Goal: Information Seeking & Learning: Check status

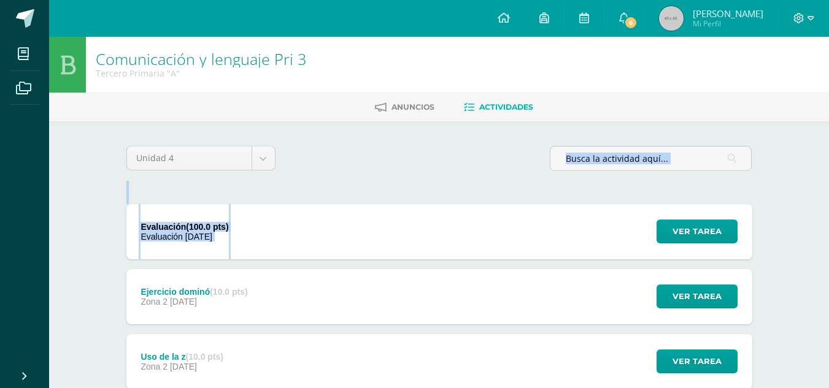
drag, startPoint x: 312, startPoint y: 190, endPoint x: 504, endPoint y: 211, distance: 193.8
click at [700, 236] on span "Ver tarea" at bounding box center [697, 231] width 49 height 23
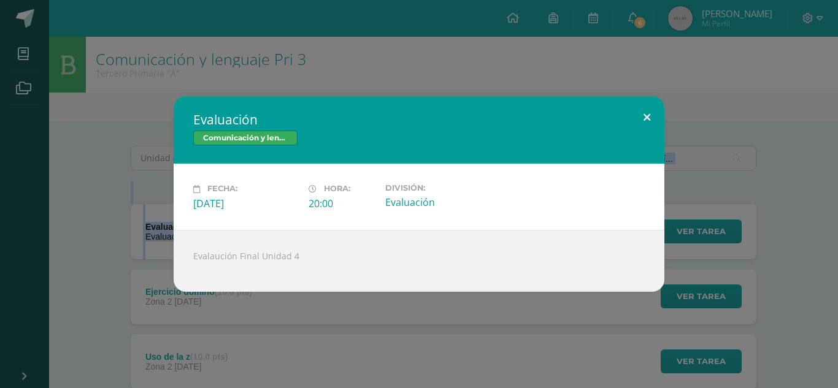
click at [654, 127] on button at bounding box center [647, 117] width 35 height 42
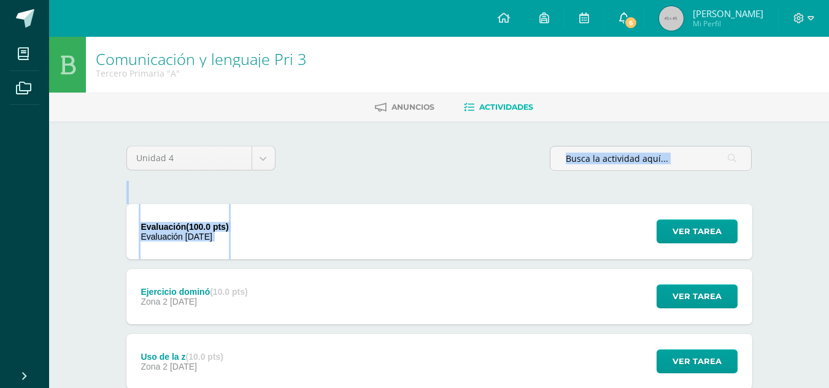
click at [629, 17] on icon at bounding box center [624, 17] width 10 height 11
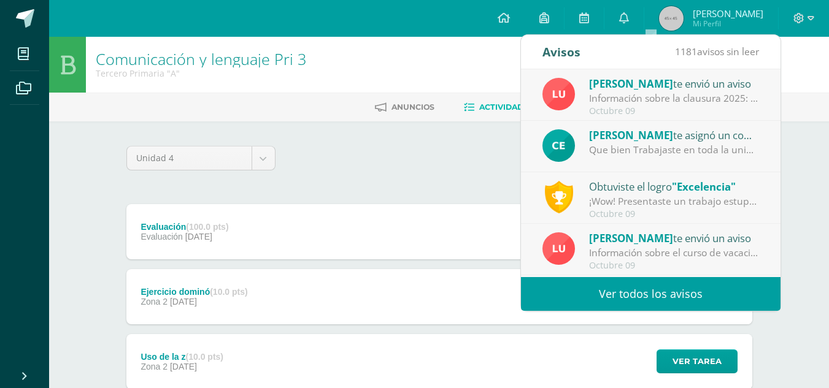
click at [604, 204] on div "¡Wow! Presentaste un trabajo estupendo, demostrando dominio del tema y además c…" at bounding box center [674, 202] width 171 height 14
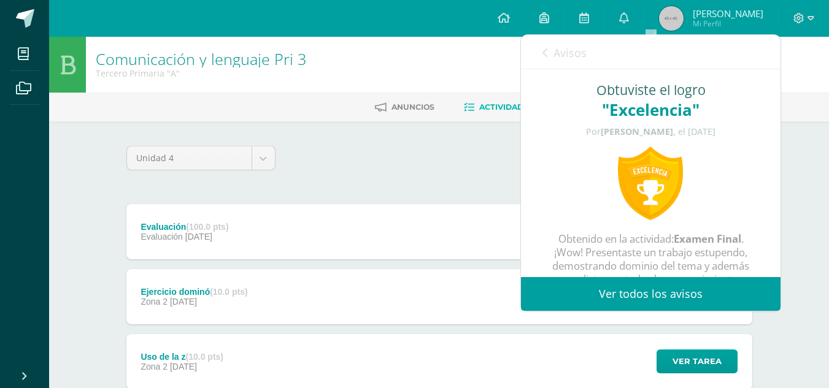
scroll to position [21, 0]
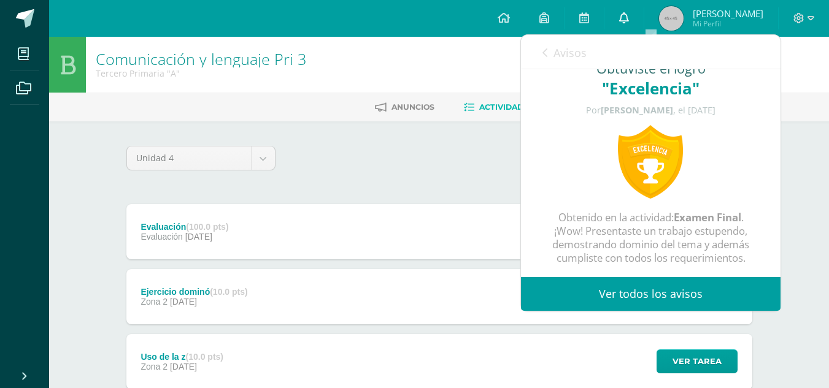
click at [629, 19] on icon at bounding box center [624, 17] width 10 height 11
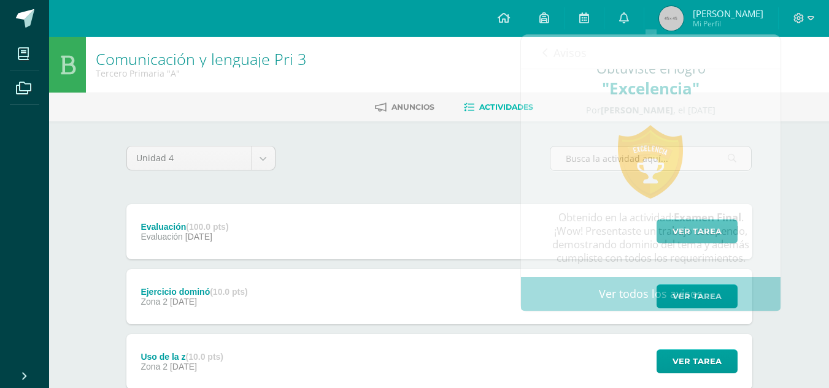
click at [473, 258] on div "Evaluación (100.0 pts) Evaluación 09 de Octubre Ver tarea Evaluación Comunicaci…" at bounding box center [439, 231] width 626 height 55
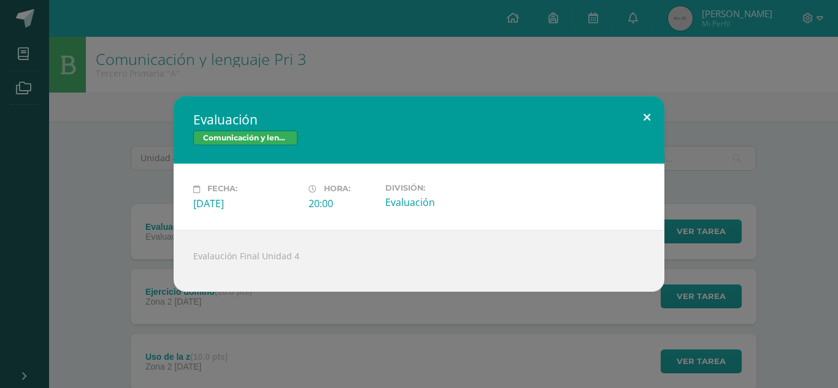
click at [654, 116] on button at bounding box center [647, 117] width 35 height 42
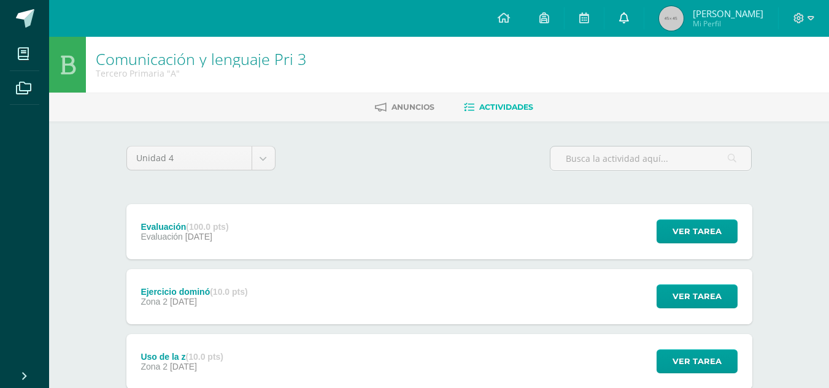
click at [644, 12] on link "0" at bounding box center [623, 18] width 39 height 37
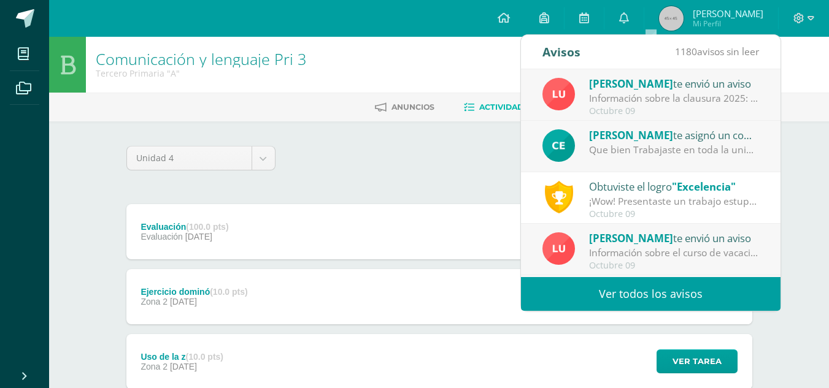
drag, startPoint x: 589, startPoint y: 90, endPoint x: 590, endPoint y: 83, distance: 6.3
click at [590, 87] on div "Luis Morales te envió un aviso Información sobre la clausura 2025: Buen día est…" at bounding box center [650, 95] width 217 height 40
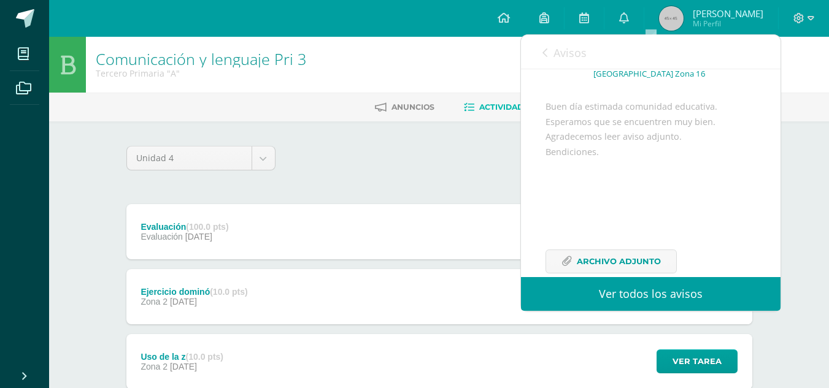
scroll to position [145, 0]
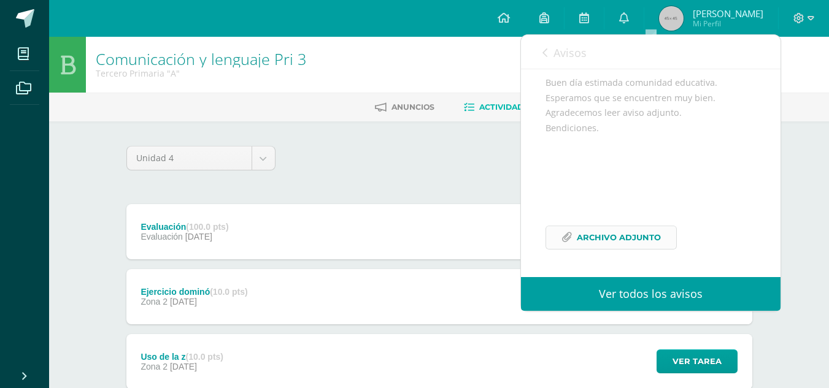
click at [623, 226] on link "Archivo Adjunto" at bounding box center [611, 238] width 131 height 24
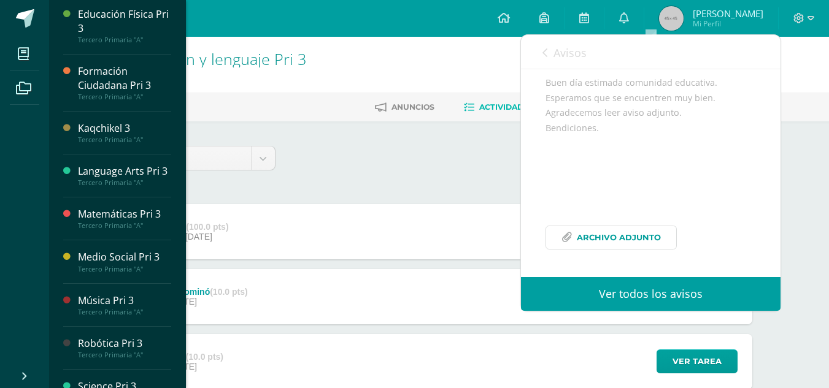
scroll to position [184, 0]
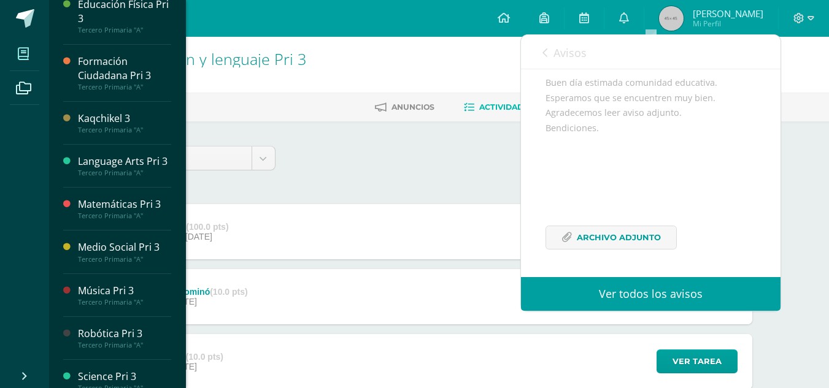
click at [31, 53] on span at bounding box center [24, 54] width 28 height 28
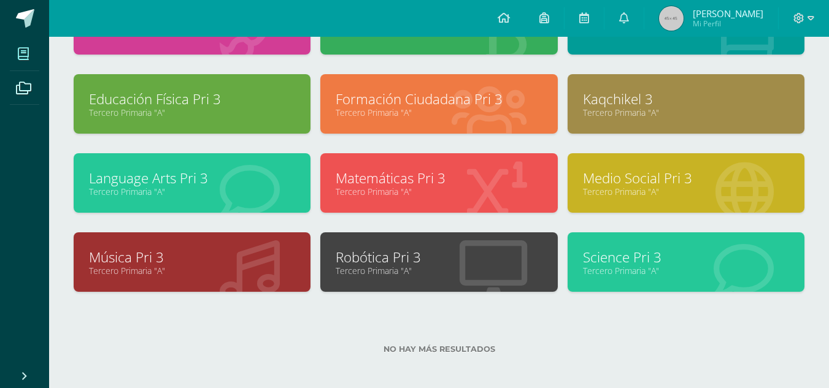
scroll to position [123, 0]
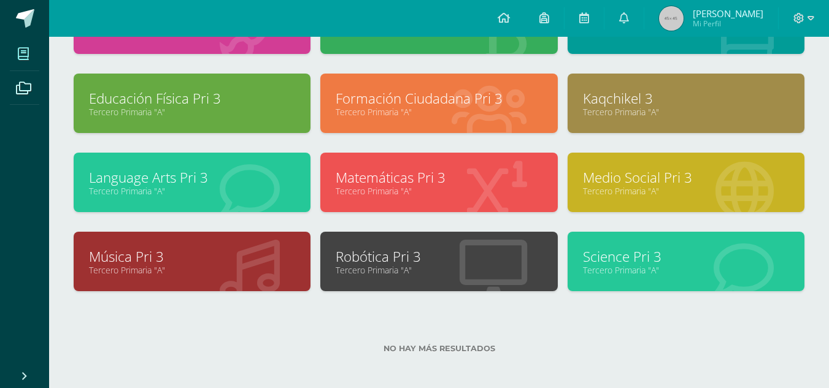
click at [240, 244] on icon at bounding box center [250, 270] width 60 height 60
click at [212, 266] on link "Tercero Primaria "A"" at bounding box center [192, 270] width 206 height 12
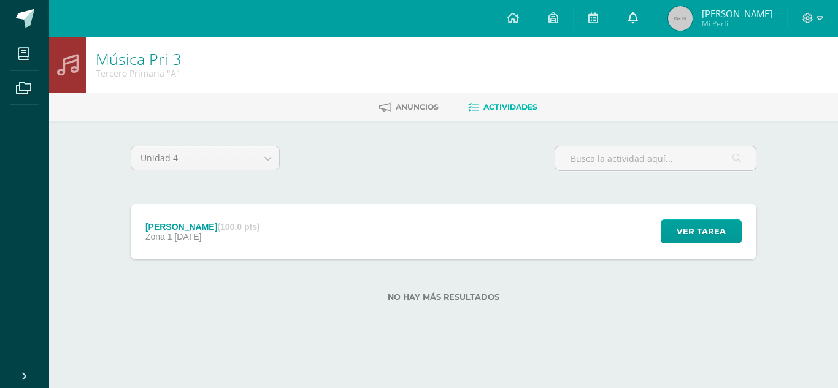
click at [638, 24] on span at bounding box center [633, 18] width 10 height 13
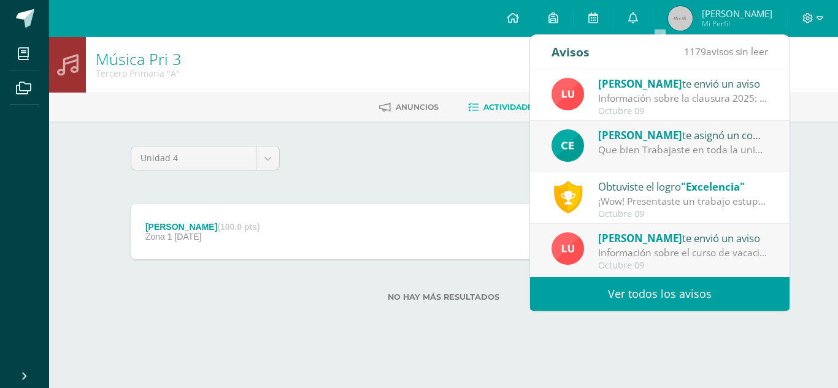
click at [633, 142] on span "[PERSON_NAME]" at bounding box center [640, 135] width 84 height 14
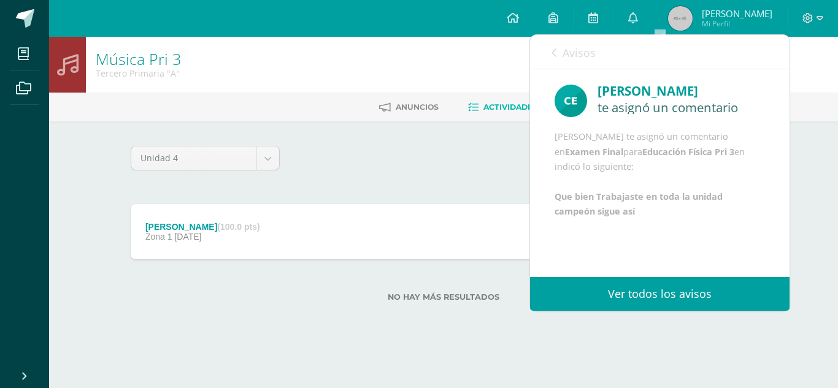
scroll to position [15, 0]
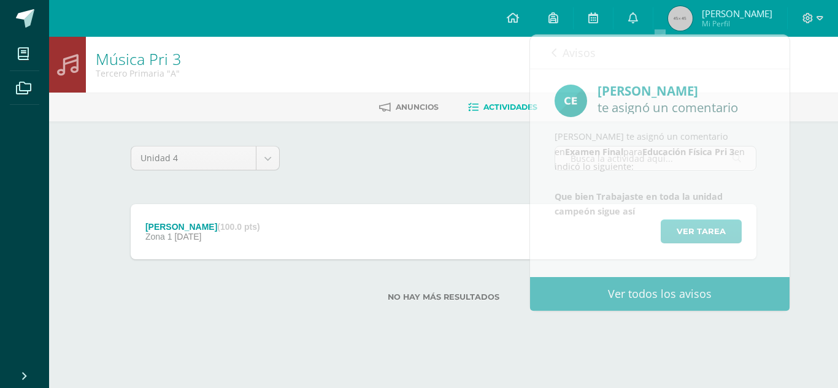
click at [455, 159] on div "Unidad 4 Unidad 1 Unidad 2 Unidad 3 Unidad 4" at bounding box center [444, 163] width 636 height 35
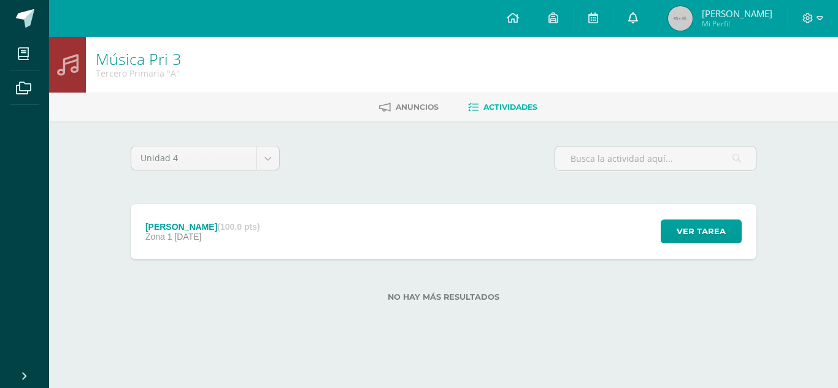
click at [653, 7] on link at bounding box center [633, 18] width 39 height 37
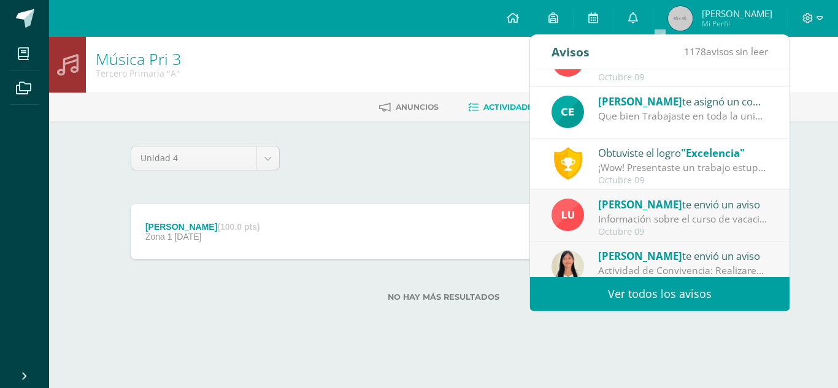
scroll to position [61, 0]
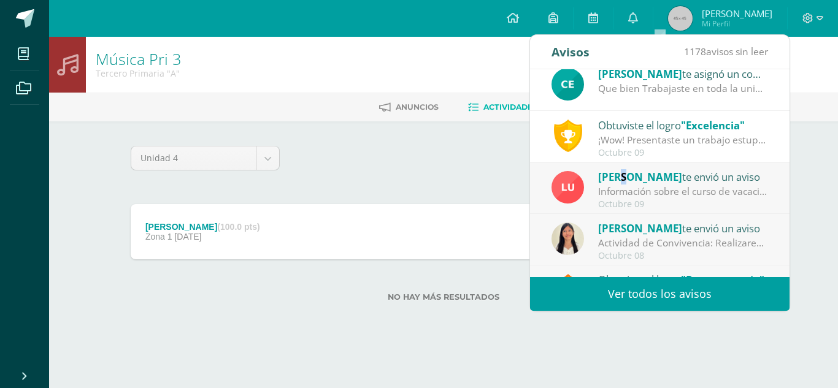
drag, startPoint x: 617, startPoint y: 179, endPoint x: 628, endPoint y: 180, distance: 10.5
click at [625, 182] on span "[PERSON_NAME]" at bounding box center [640, 177] width 84 height 14
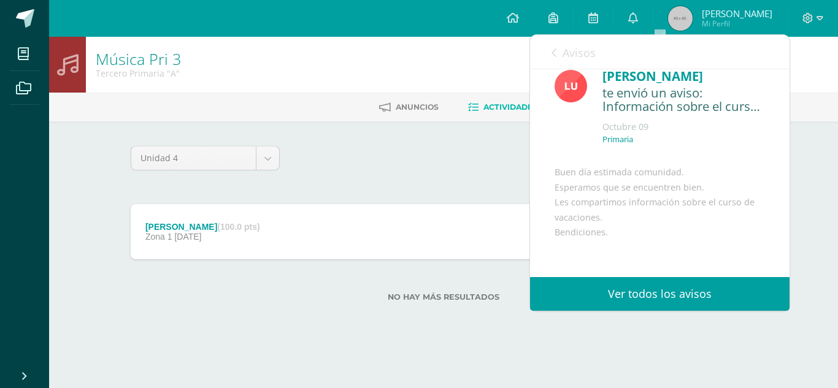
scroll to position [149, 0]
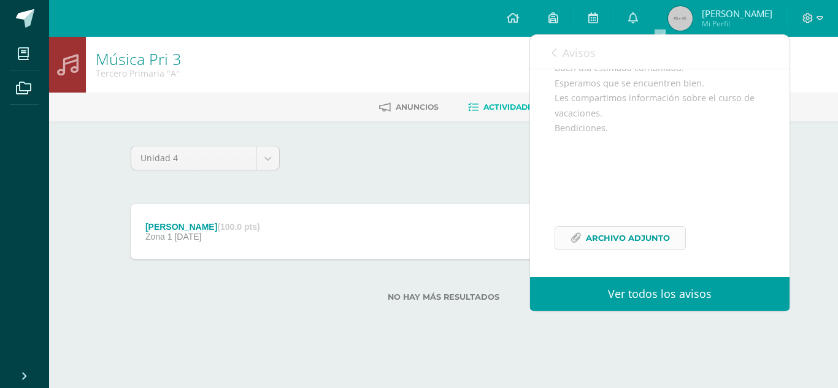
click at [630, 237] on span "Archivo Adjunto" at bounding box center [628, 238] width 84 height 23
click at [638, 18] on icon at bounding box center [633, 17] width 10 height 11
click at [436, 183] on div "Unidad 4 Unidad 1 Unidad 2 Unidad 3 Unidad 4 Livingston (100.0 pts) Zona 1 08 d…" at bounding box center [444, 231] width 636 height 171
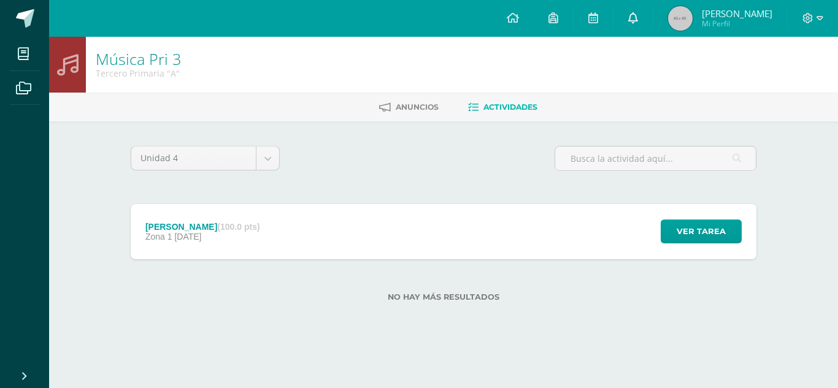
click at [653, 10] on link at bounding box center [633, 18] width 39 height 37
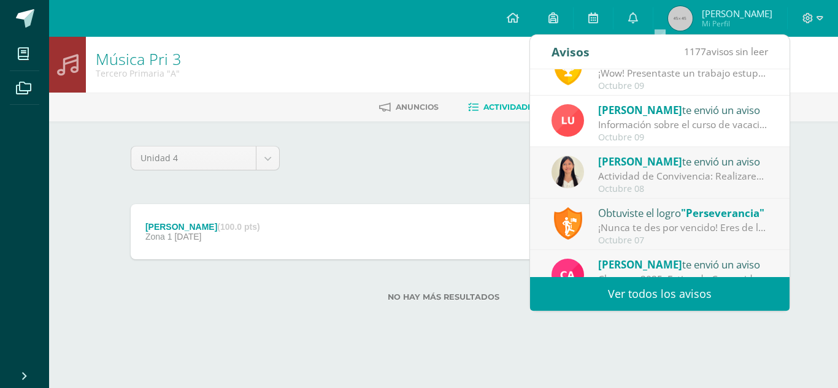
scroll to position [184, 0]
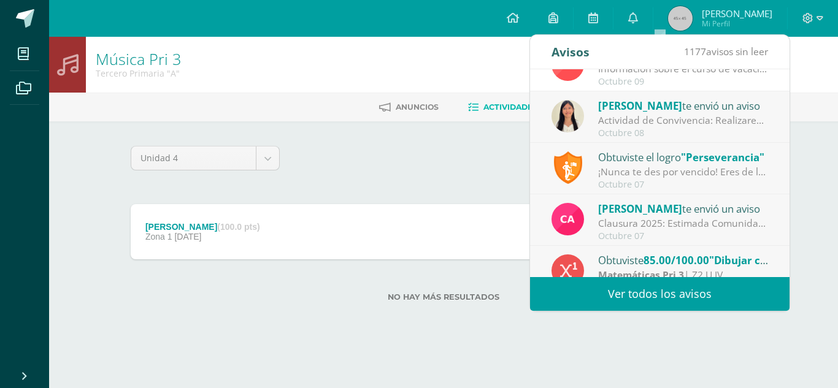
click at [626, 120] on div "Actividad de Convivencia: Realizaremos nuestra última actividad de convivencia …" at bounding box center [683, 121] width 171 height 14
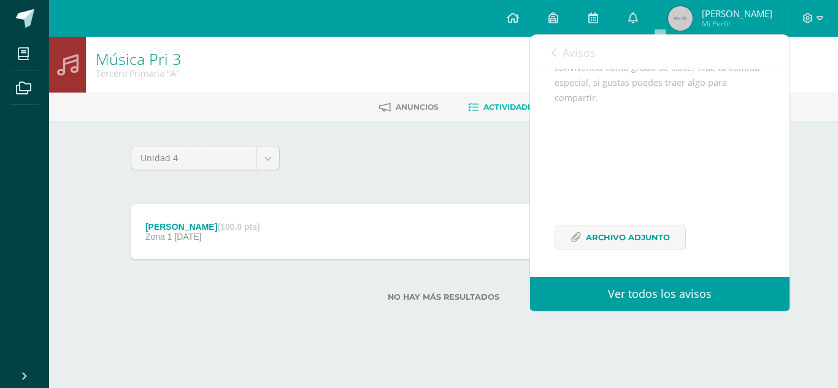
scroll to position [160, 0]
click at [652, 247] on span "Archivo Adjunto" at bounding box center [628, 237] width 84 height 23
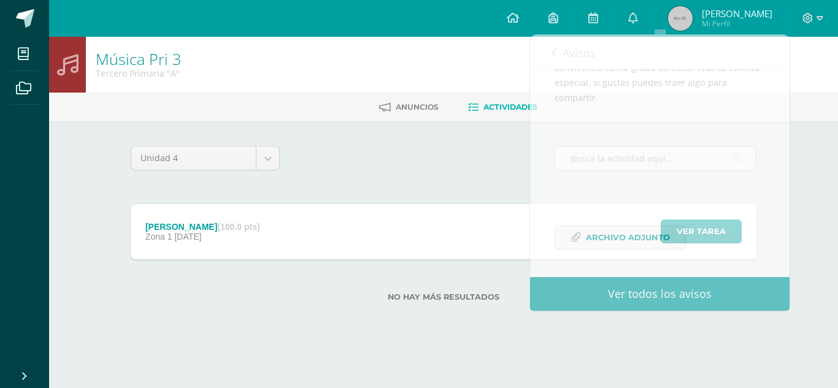
click at [468, 163] on div "Unidad 4 Unidad 1 Unidad 2 Unidad 3 Unidad 4" at bounding box center [444, 163] width 636 height 35
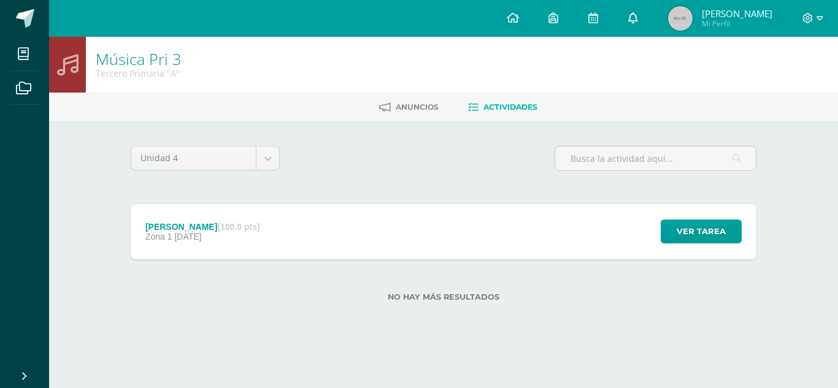
click at [653, 18] on link at bounding box center [633, 18] width 39 height 37
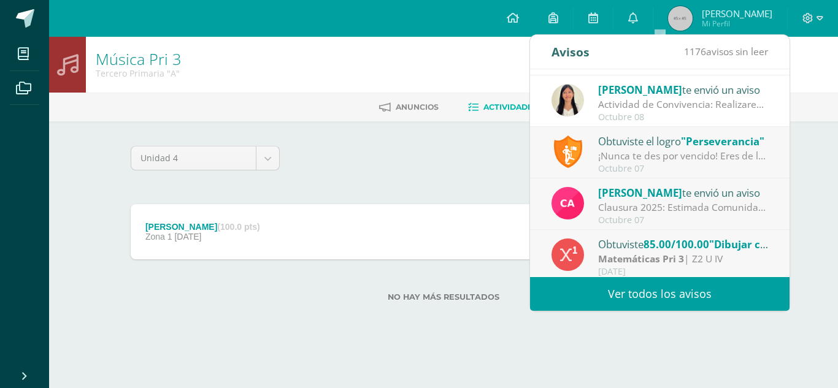
scroll to position [204, 0]
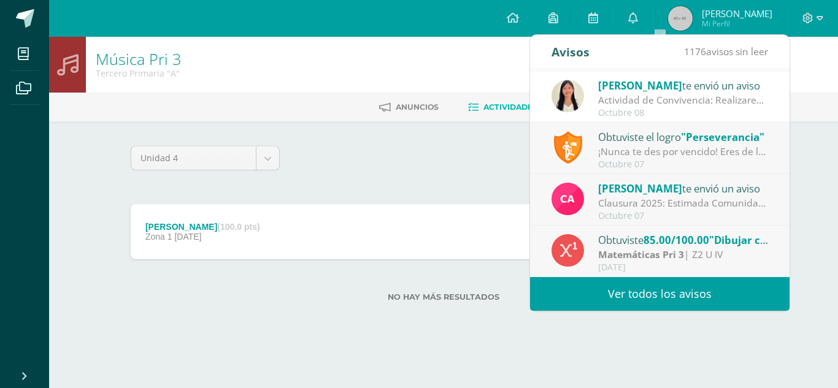
click at [638, 140] on div "Obtuviste el logro "Perseverancia"" at bounding box center [683, 137] width 171 height 16
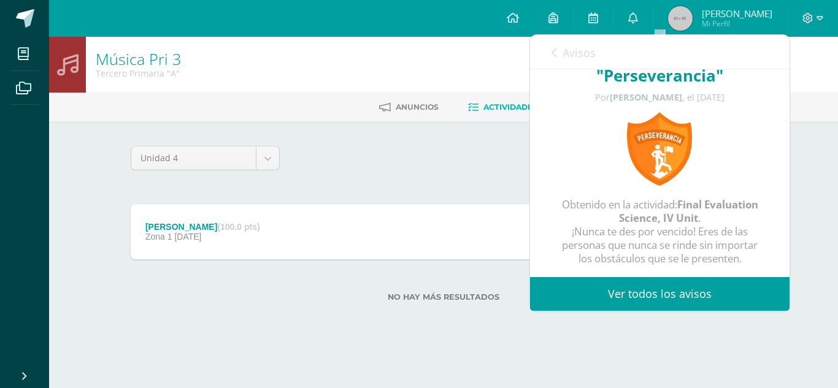
click at [420, 186] on div "Unidad 4 Unidad 1 Unidad 2 Unidad 3 Unidad 4 Livingston (100.0 pts) Zona 1 08 d…" at bounding box center [444, 231] width 636 height 171
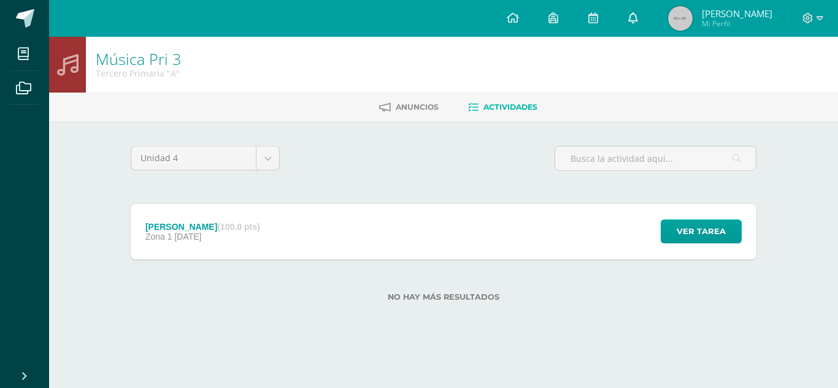
click at [653, 18] on link at bounding box center [633, 18] width 39 height 37
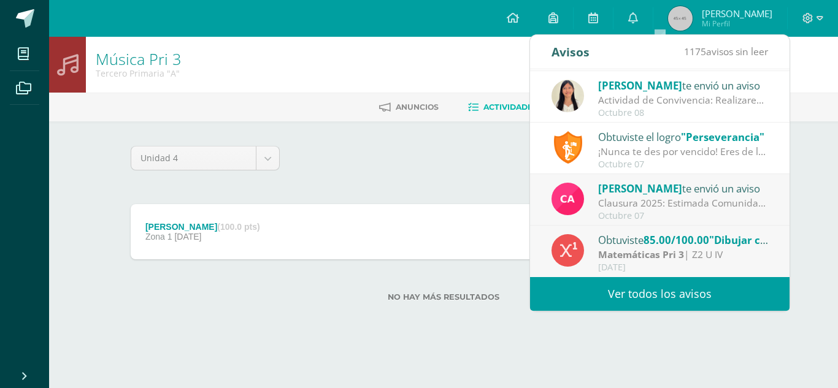
click at [623, 187] on span "[PERSON_NAME]" at bounding box center [640, 189] width 84 height 14
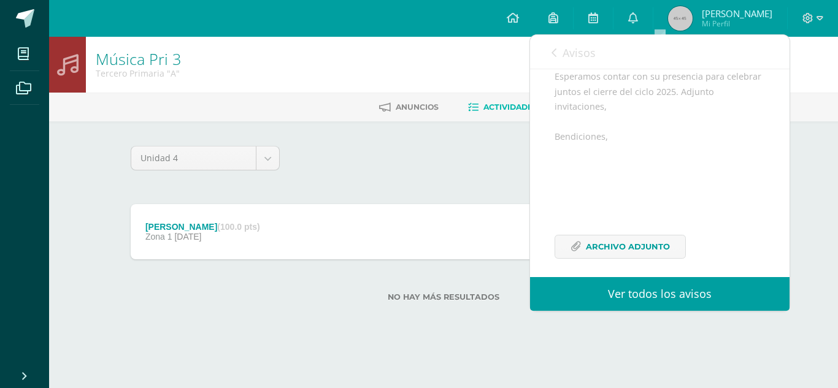
scroll to position [190, 0]
click at [619, 227] on span "Archivo Adjunto" at bounding box center [628, 238] width 84 height 23
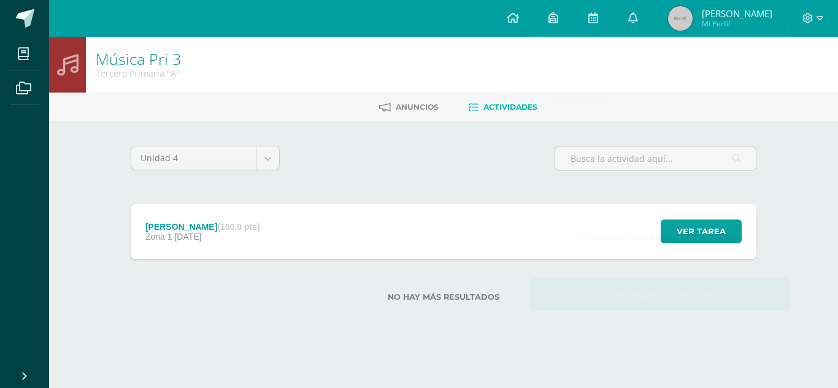
click at [445, 165] on div "Unidad 4 Unidad 1 Unidad 2 Unidad 3 Unidad 4" at bounding box center [444, 163] width 636 height 35
click at [638, 17] on icon at bounding box center [633, 17] width 10 height 11
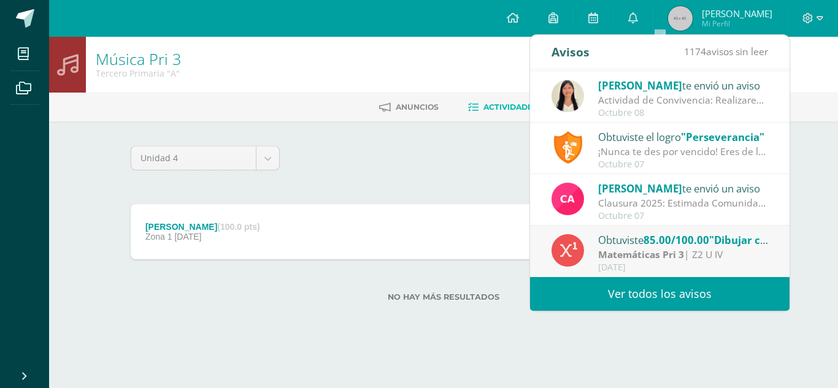
click at [611, 244] on div "Obtuviste 85.00/100.00 "Dibujar cuadriláteros" en Matemáticas Pri 3" at bounding box center [683, 240] width 171 height 16
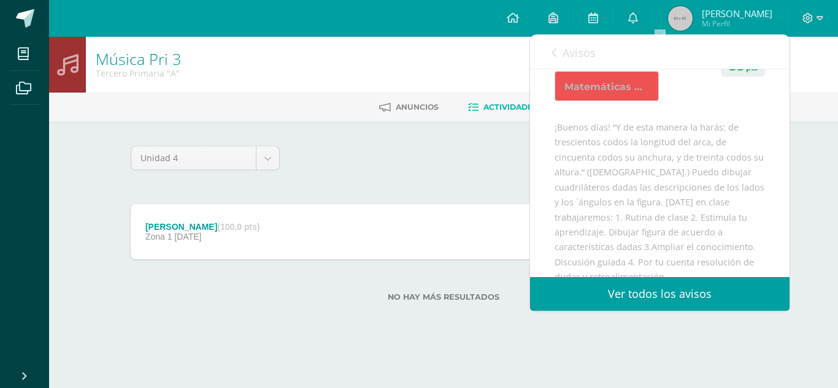
scroll to position [0, 0]
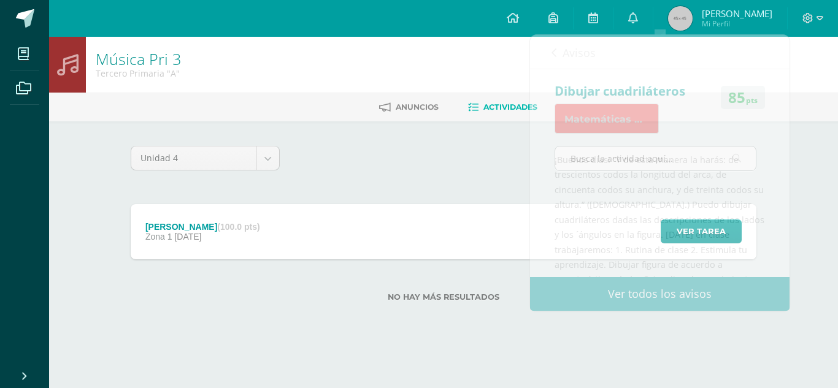
click at [430, 139] on div "Unidad 4 Unidad 1 Unidad 2 Unidad 3 Unidad 4 Livingston (100.0 pts) Zona 1 08 d…" at bounding box center [443, 231] width 675 height 220
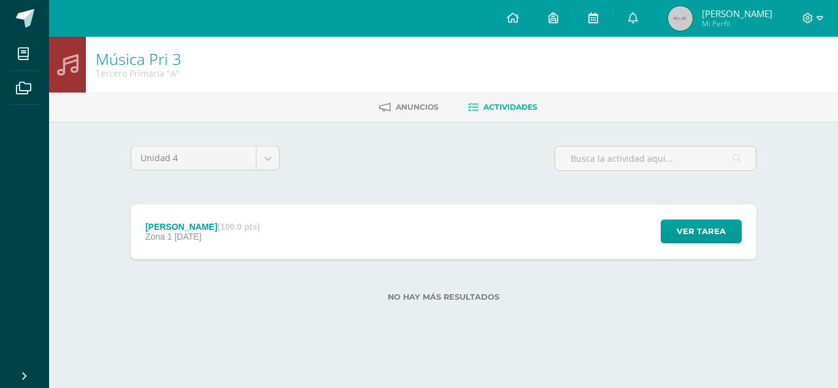
click at [613, 13] on link at bounding box center [593, 18] width 39 height 37
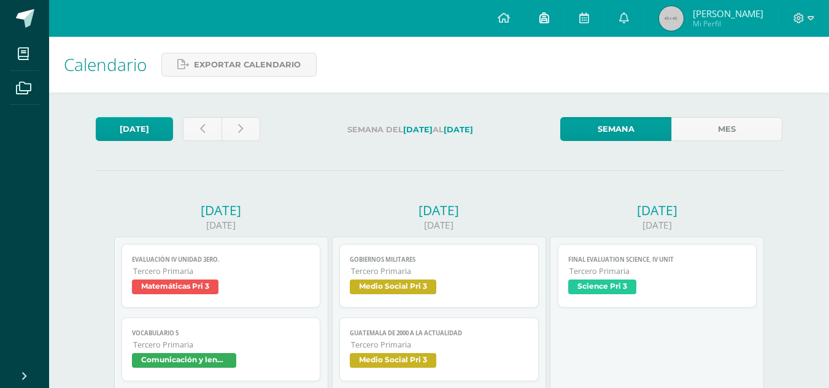
click at [564, 9] on link at bounding box center [544, 18] width 39 height 37
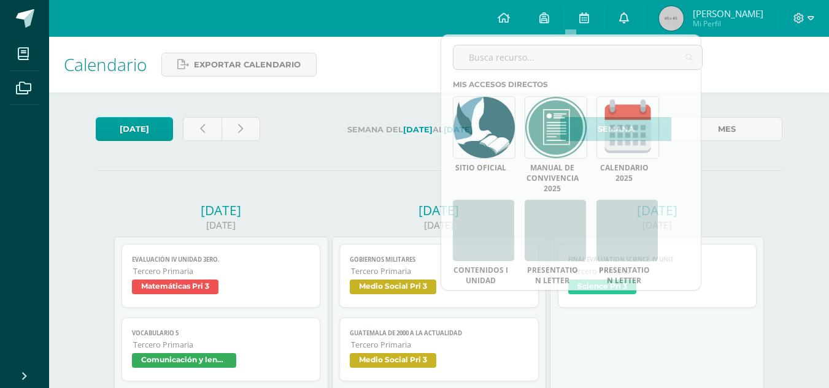
click at [629, 21] on icon at bounding box center [624, 17] width 10 height 11
